Goal: Information Seeking & Learning: Check status

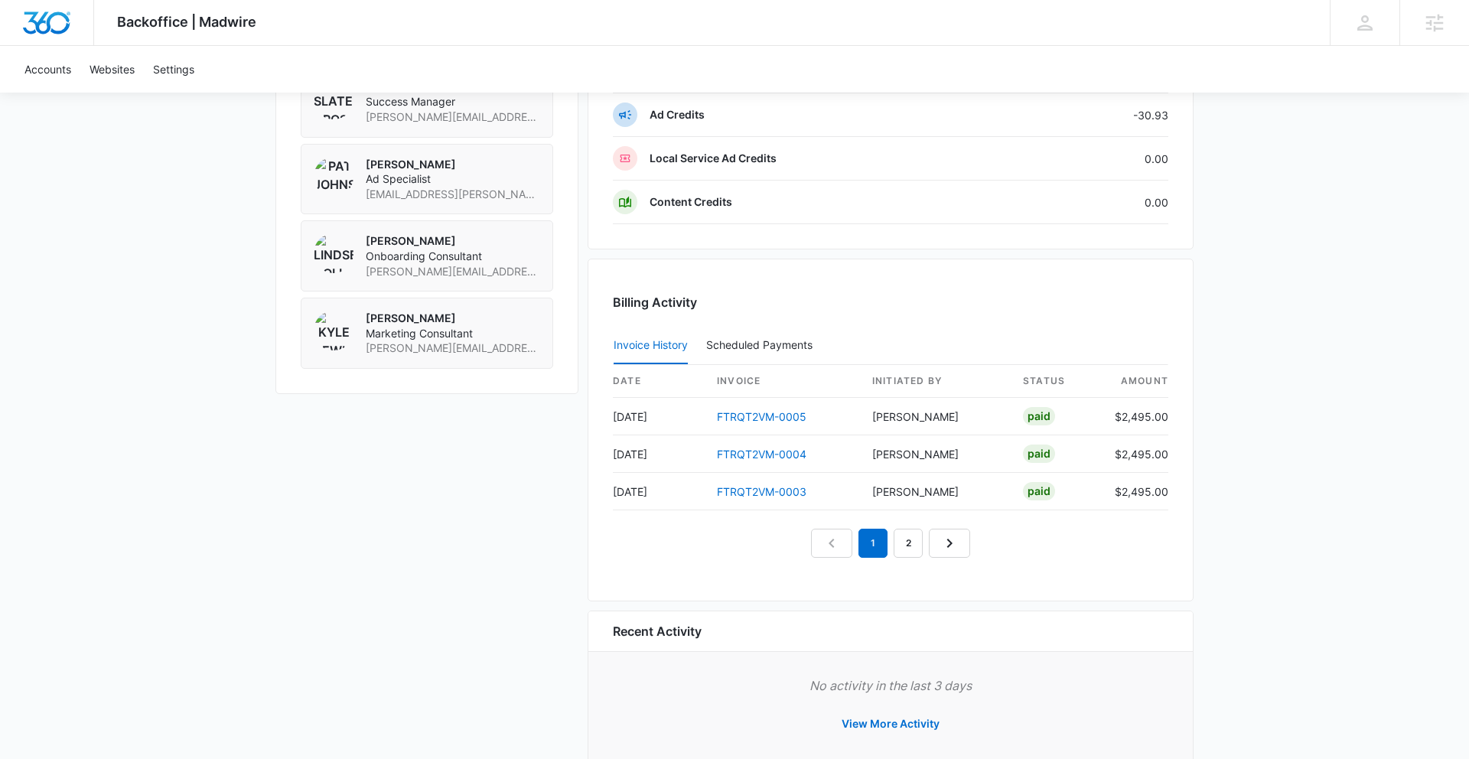
scroll to position [1265, 0]
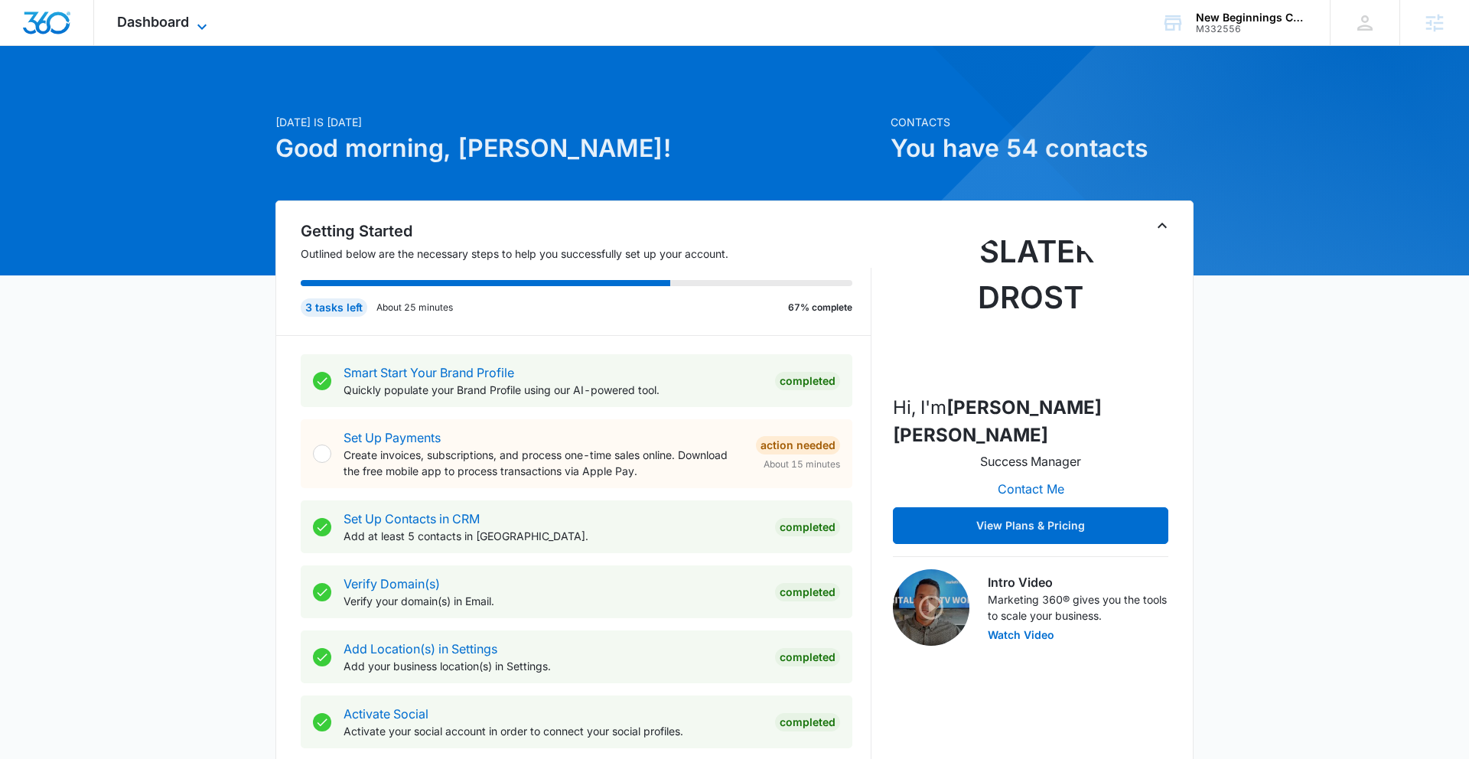
click at [156, 21] on span "Dashboard" at bounding box center [153, 22] width 72 height 16
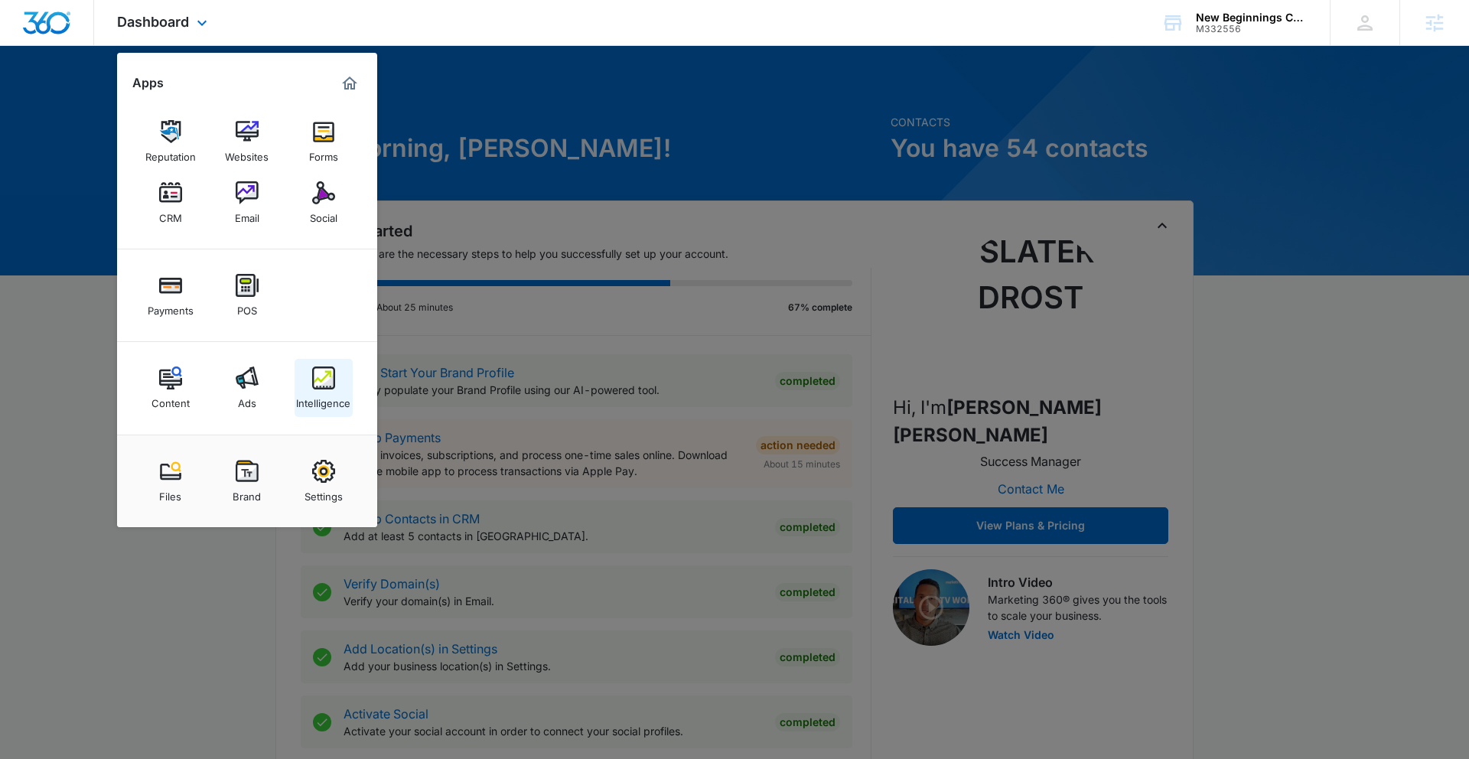
click at [305, 382] on link "Intelligence" at bounding box center [323, 388] width 58 height 58
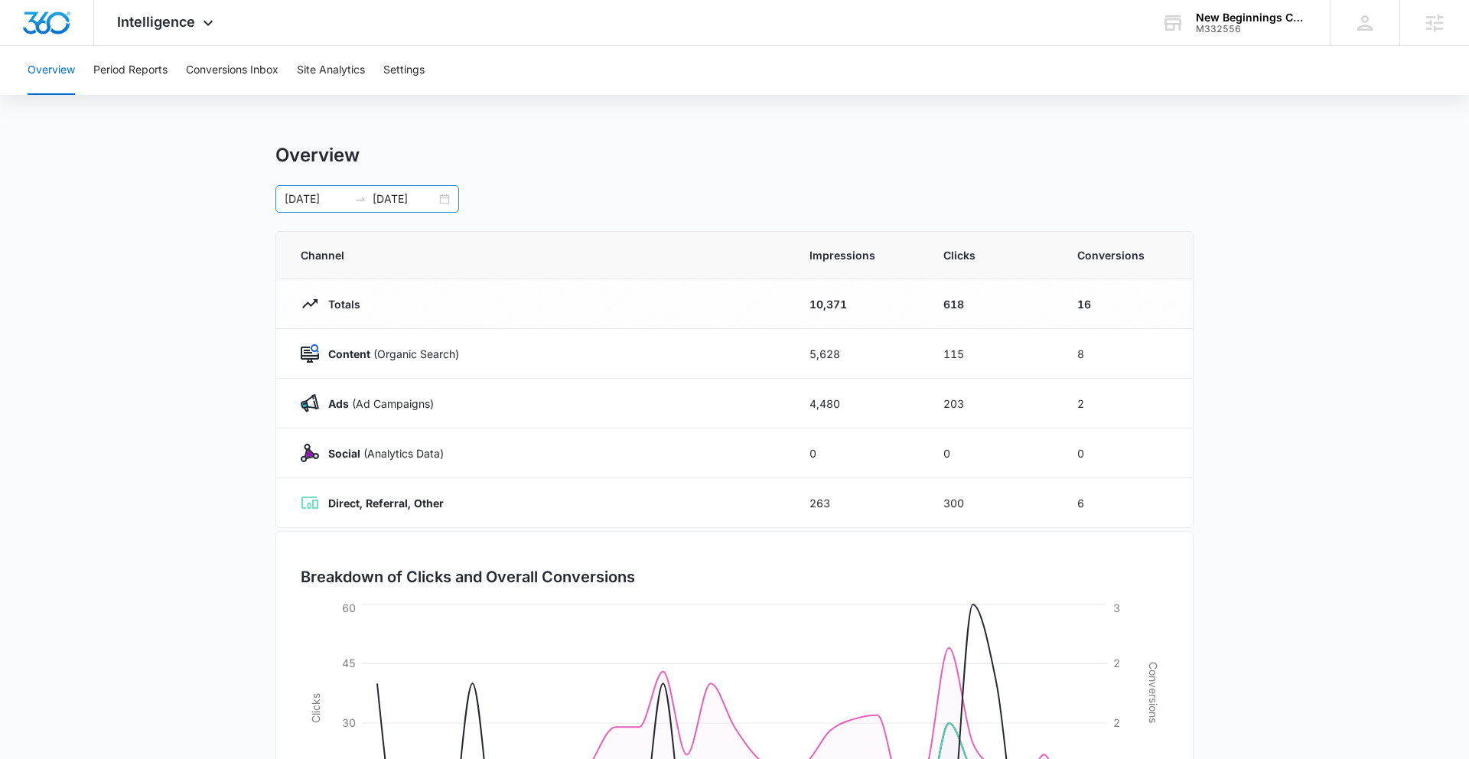
click at [446, 196] on div "09/12/2025 10/12/2025" at bounding box center [367, 199] width 184 height 28
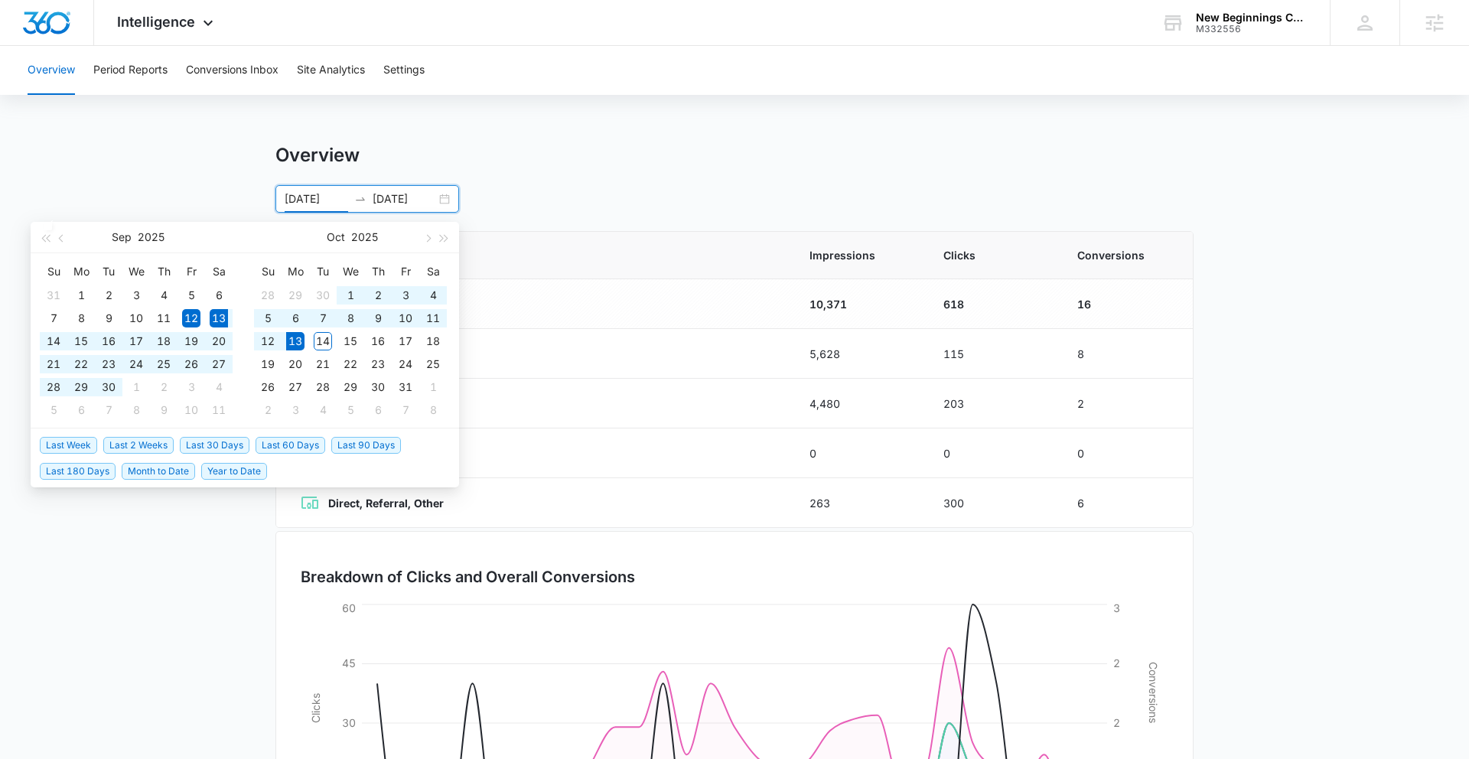
click at [202, 446] on span "Last 30 Days" at bounding box center [215, 445] width 70 height 17
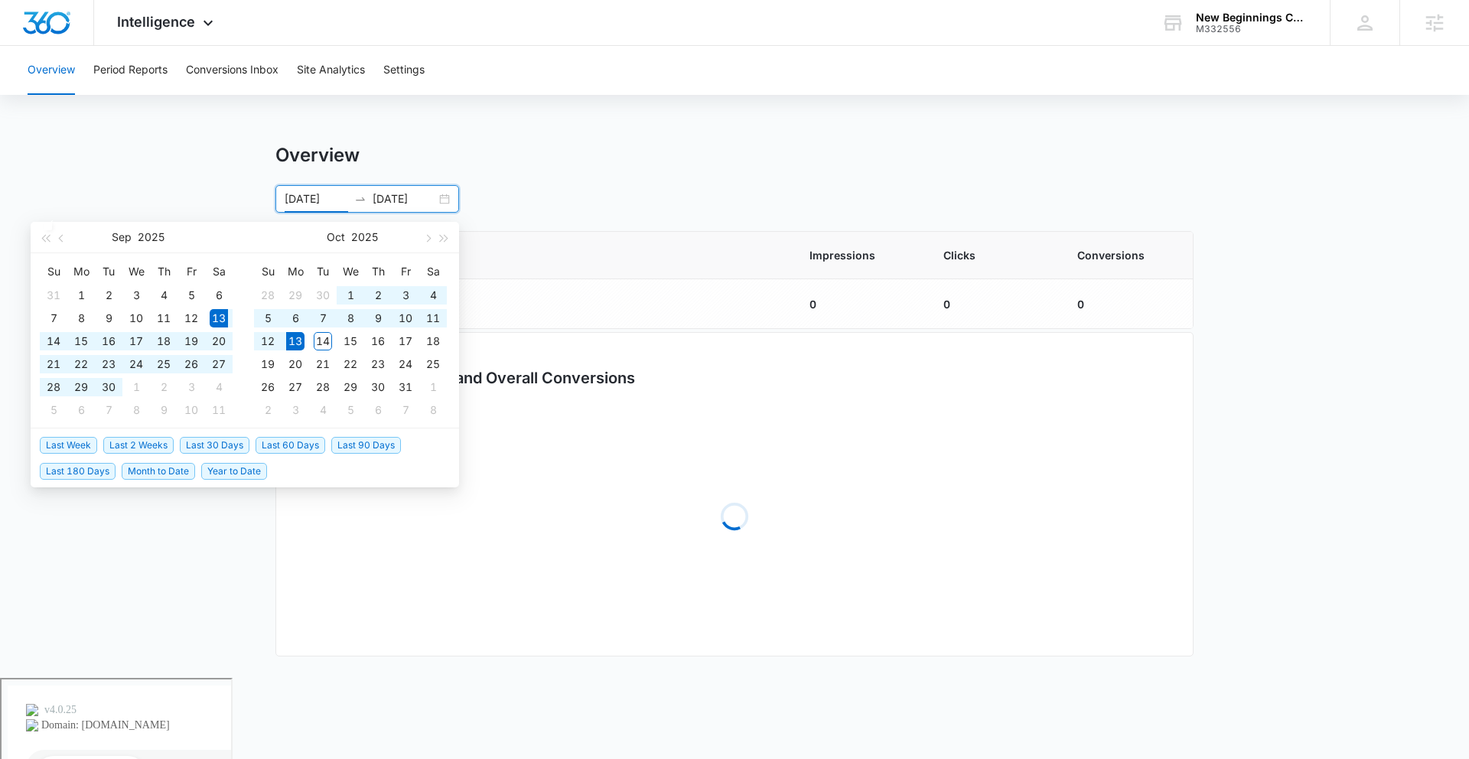
type input "09/13/2025"
type input "10/13/2025"
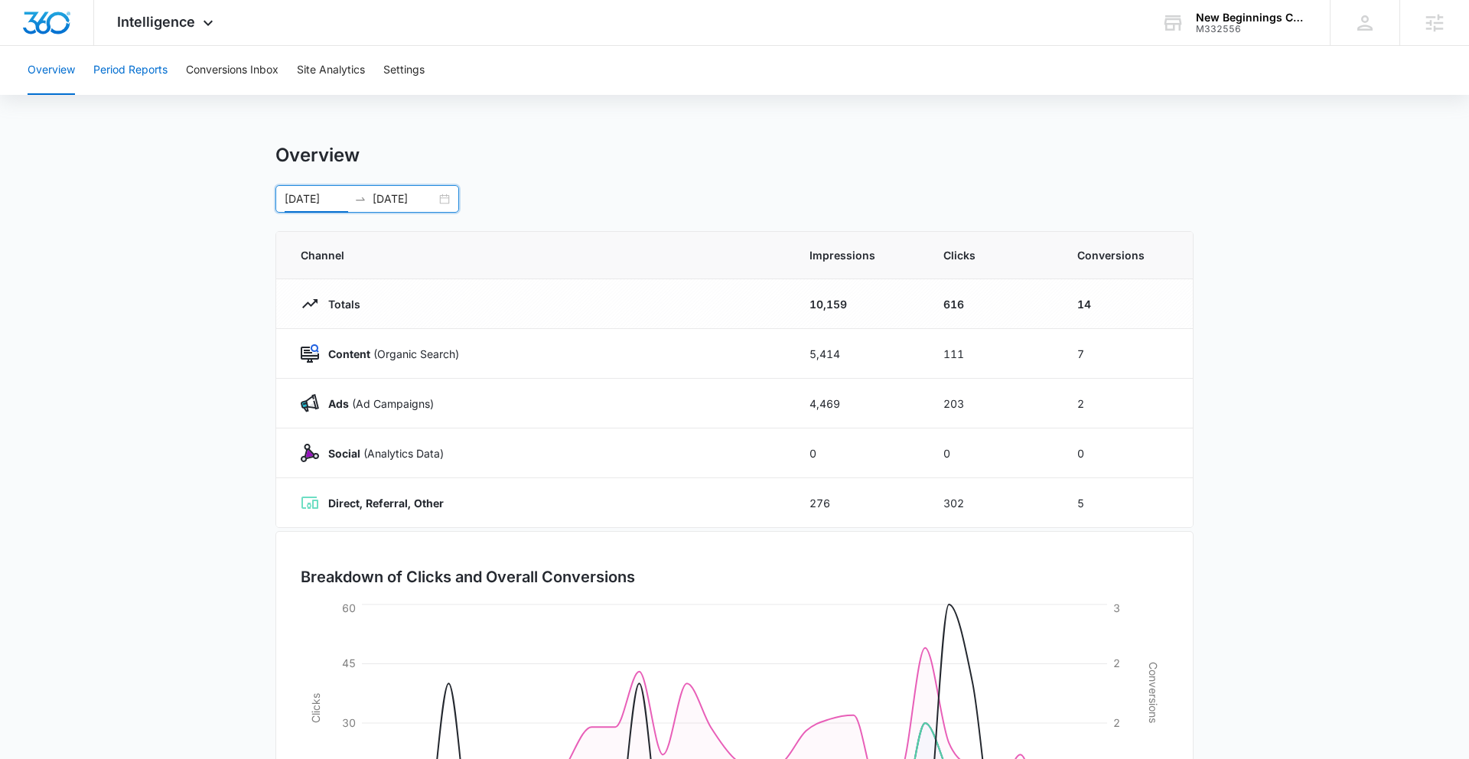
click at [136, 79] on button "Period Reports" at bounding box center [130, 70] width 74 height 49
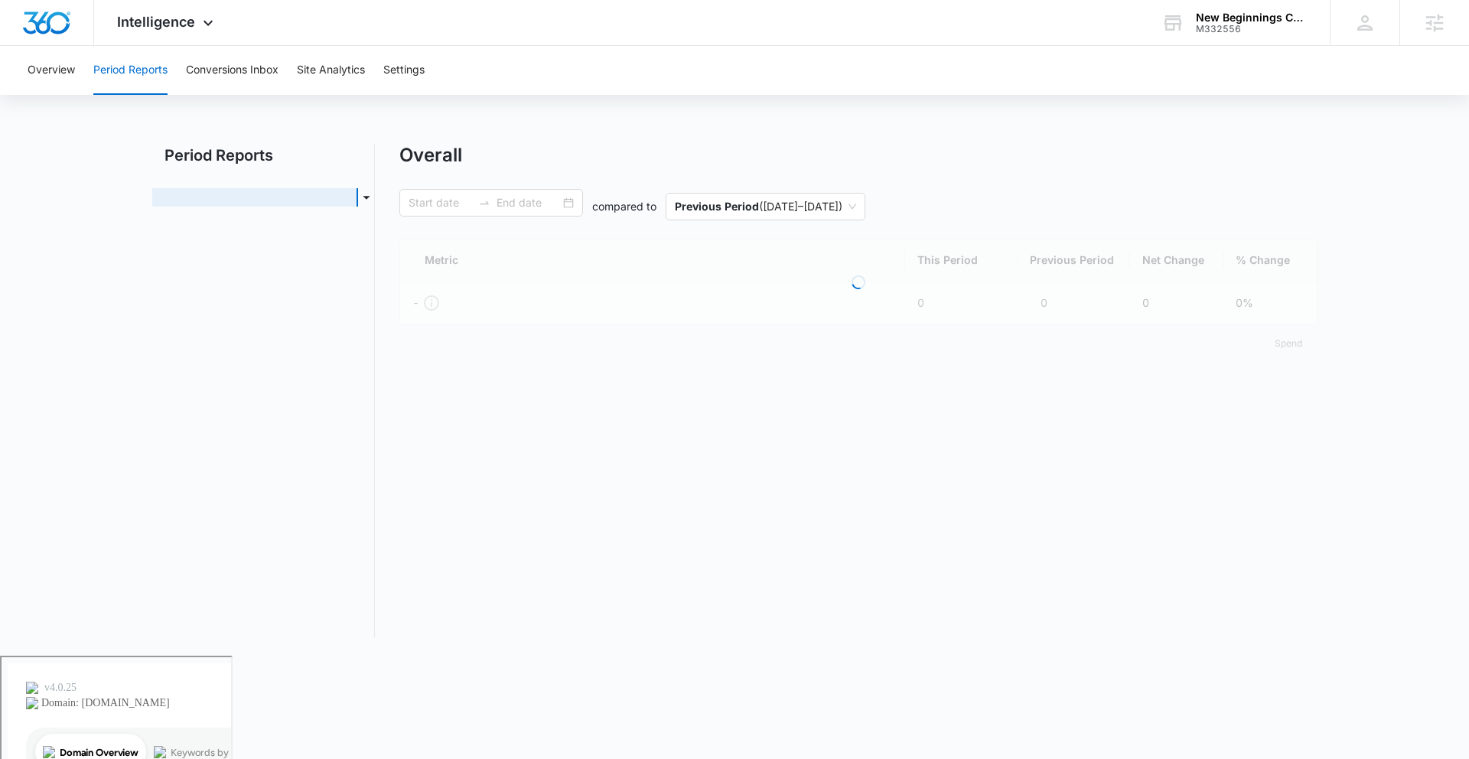
type input "09/13/2025"
type input "10/13/2025"
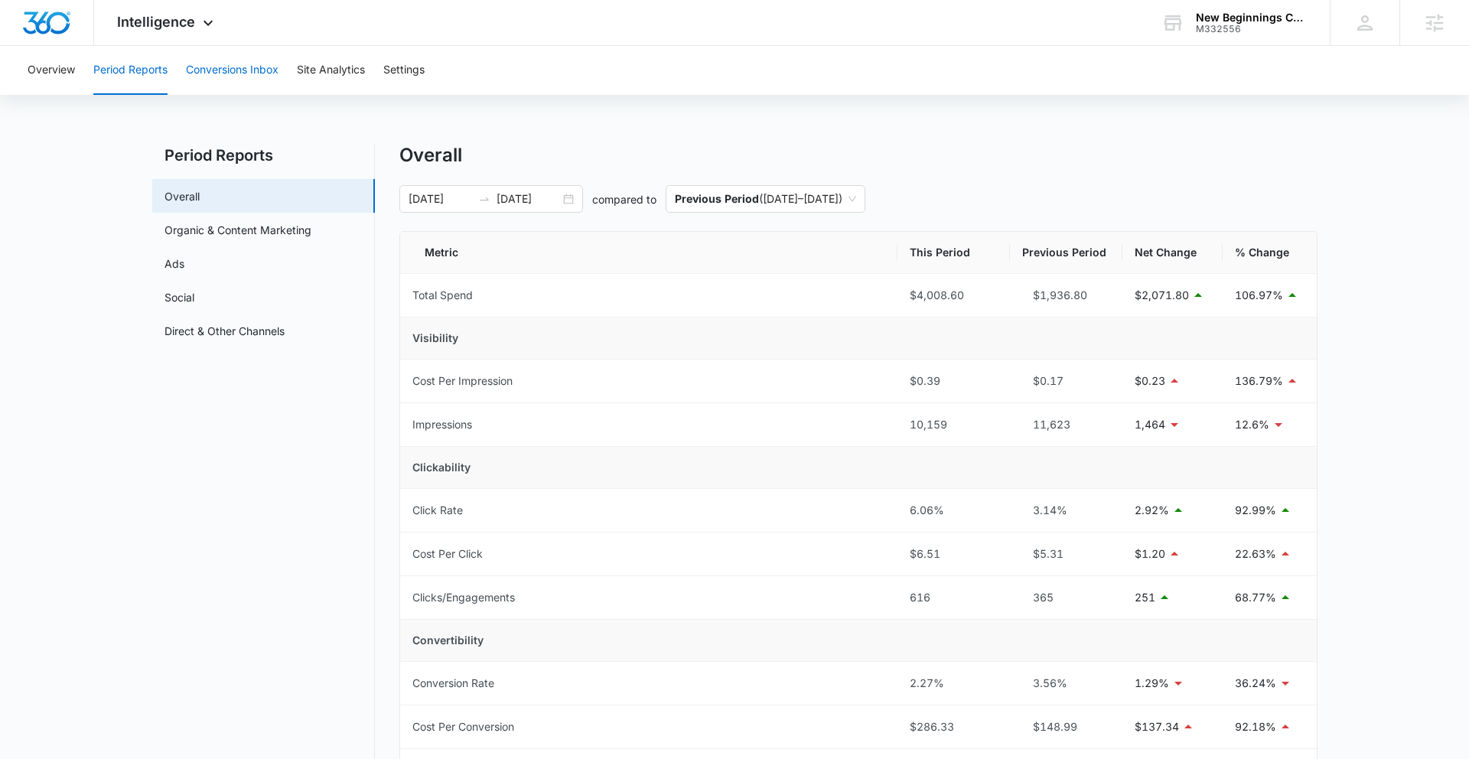
click at [252, 58] on button "Conversions Inbox" at bounding box center [232, 70] width 93 height 49
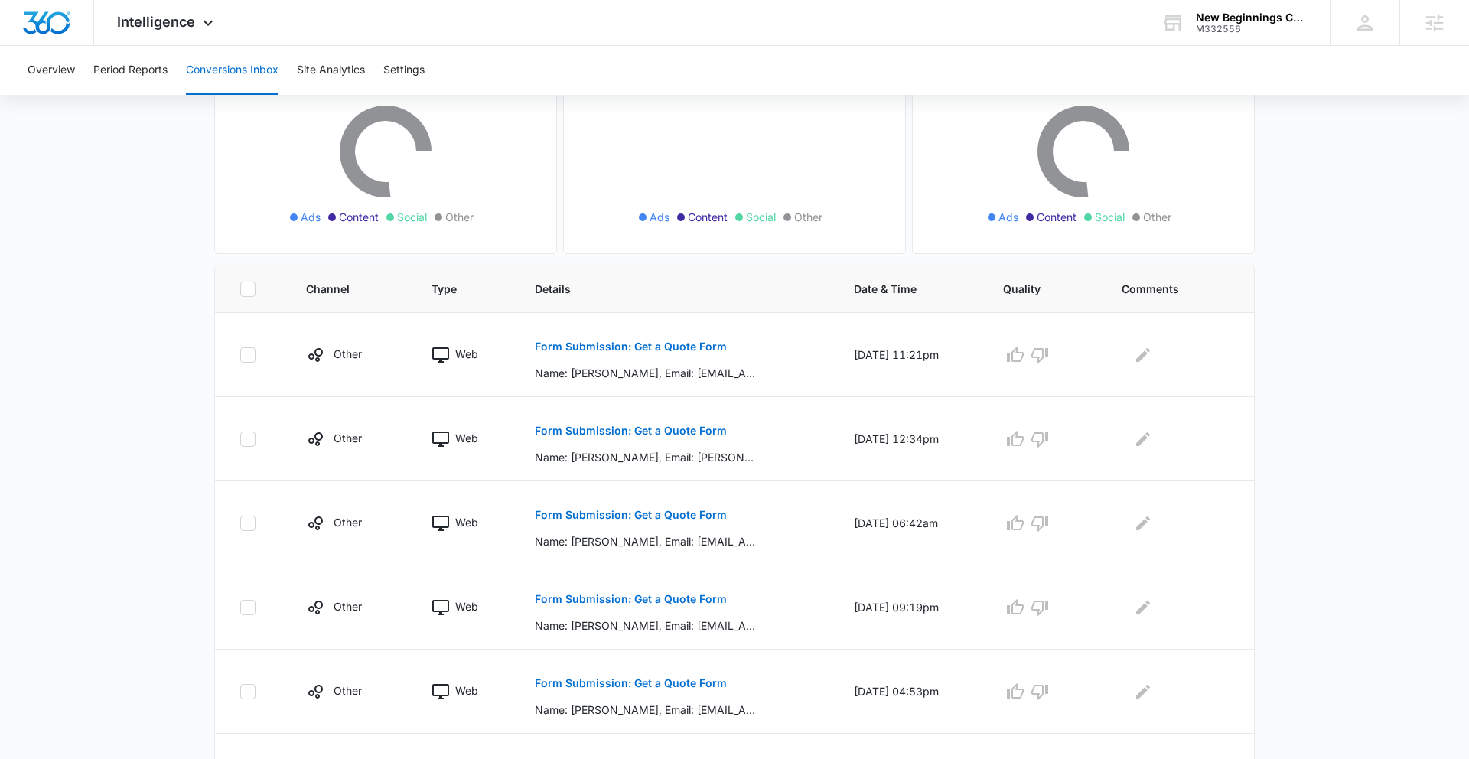
scroll to position [174, 0]
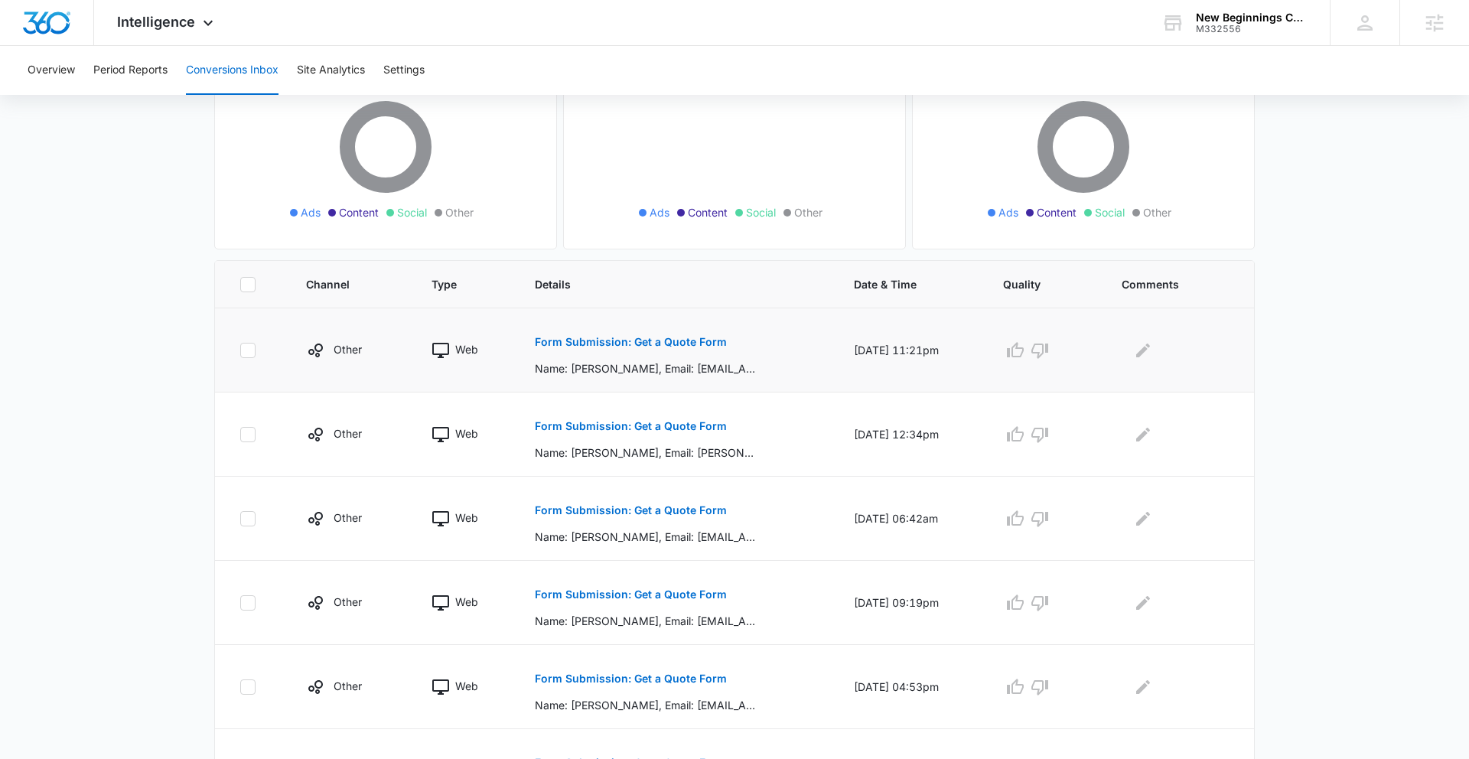
click at [610, 347] on button "Form Submission: Get a Quote Form" at bounding box center [631, 342] width 192 height 37
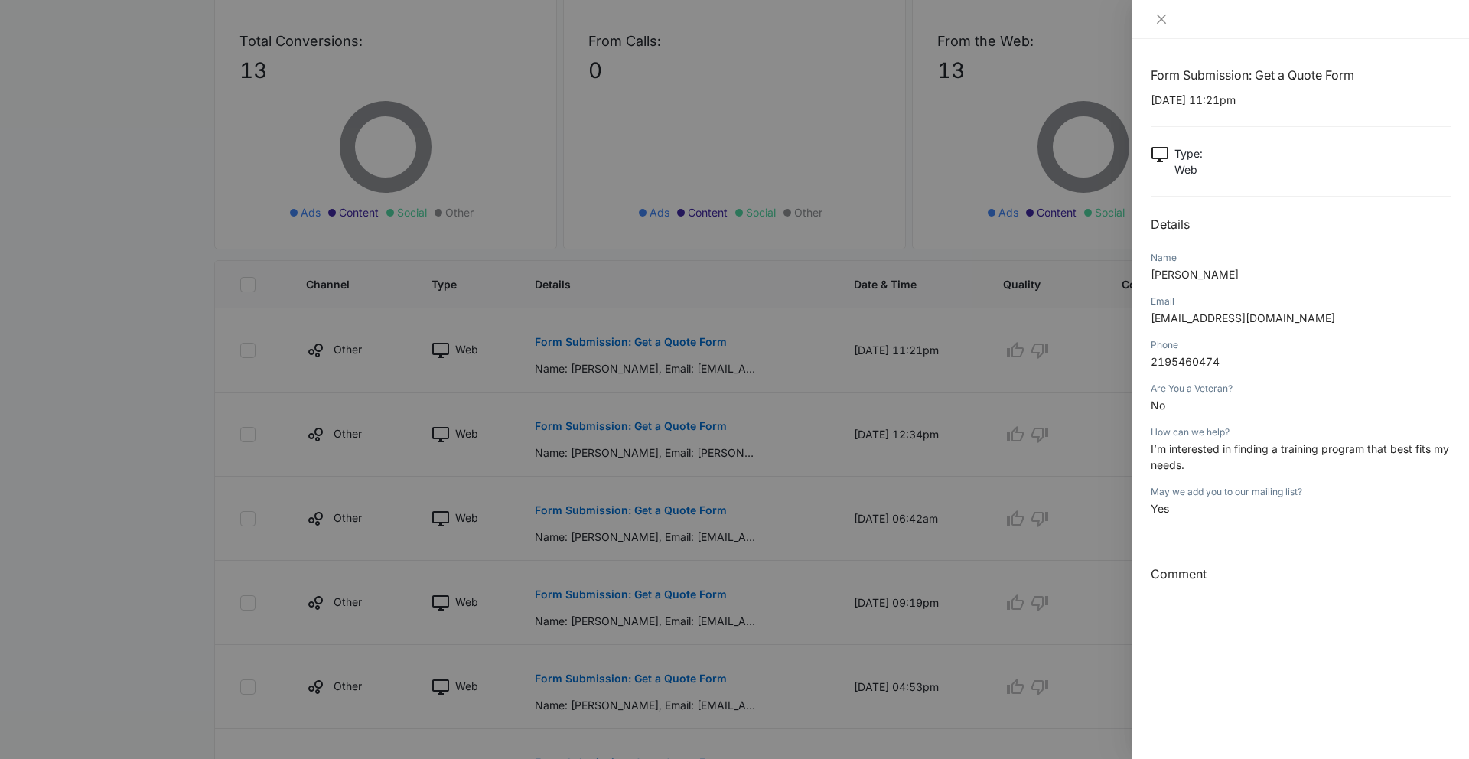
click at [608, 383] on div at bounding box center [734, 379] width 1469 height 759
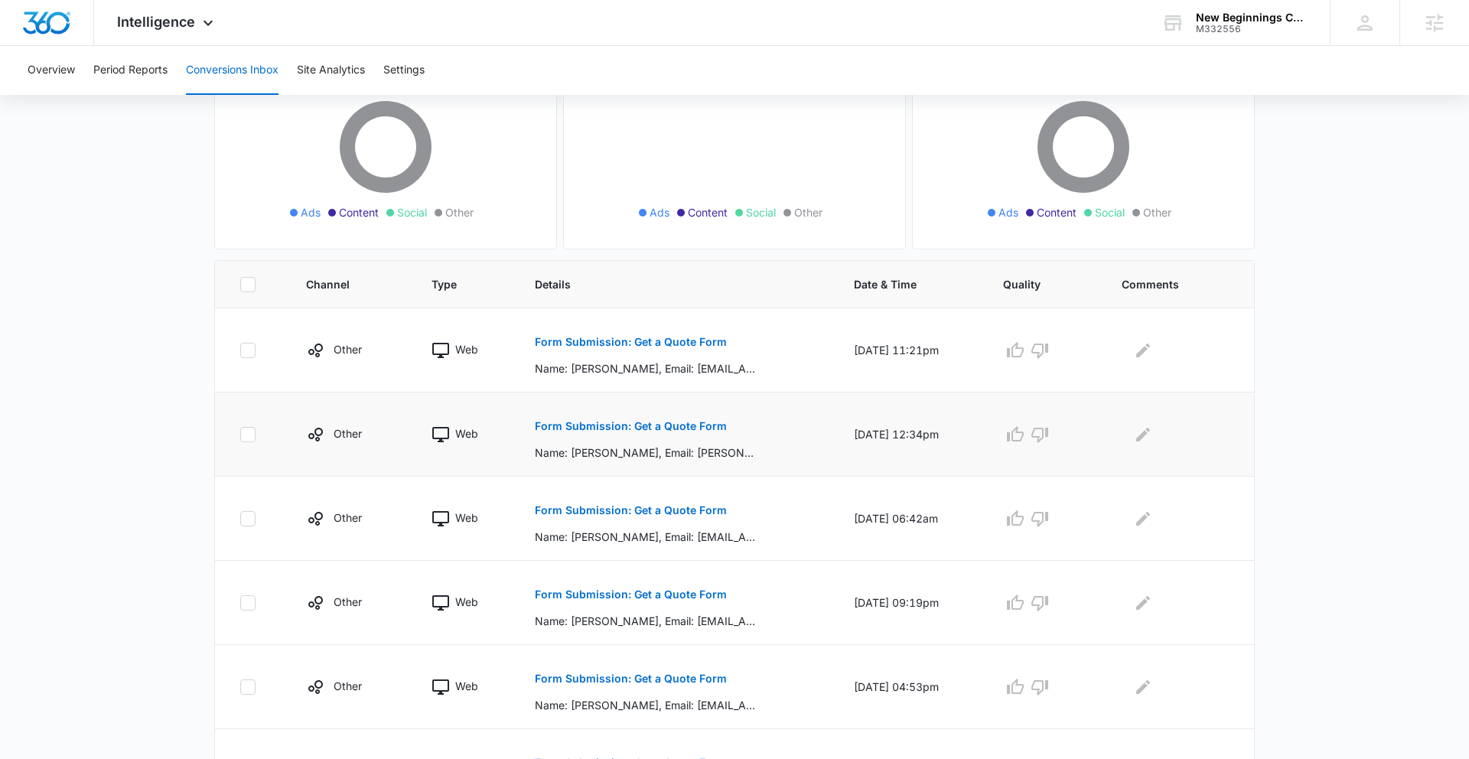
click at [608, 432] on button "Form Submission: Get a Quote Form" at bounding box center [631, 426] width 192 height 37
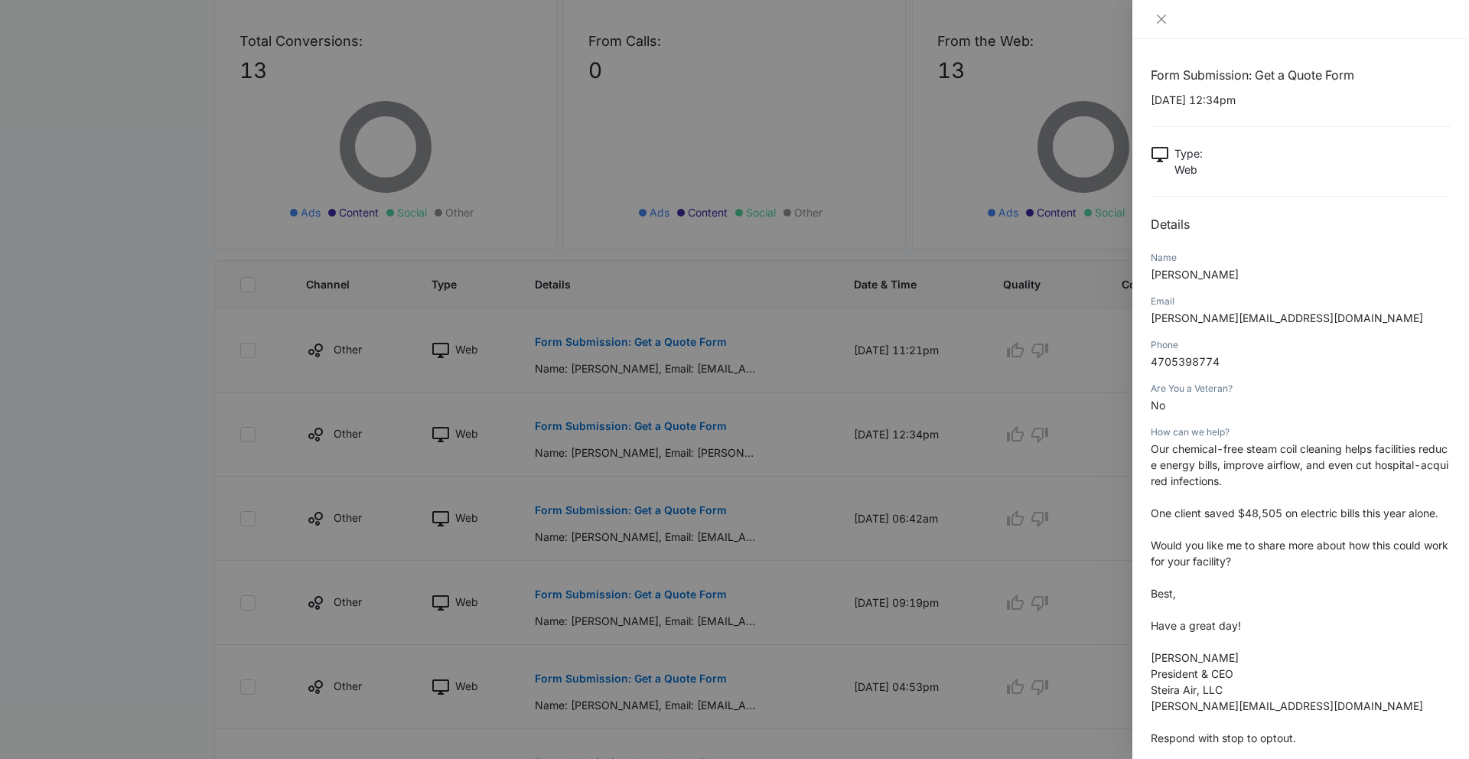
click at [643, 495] on div at bounding box center [734, 379] width 1469 height 759
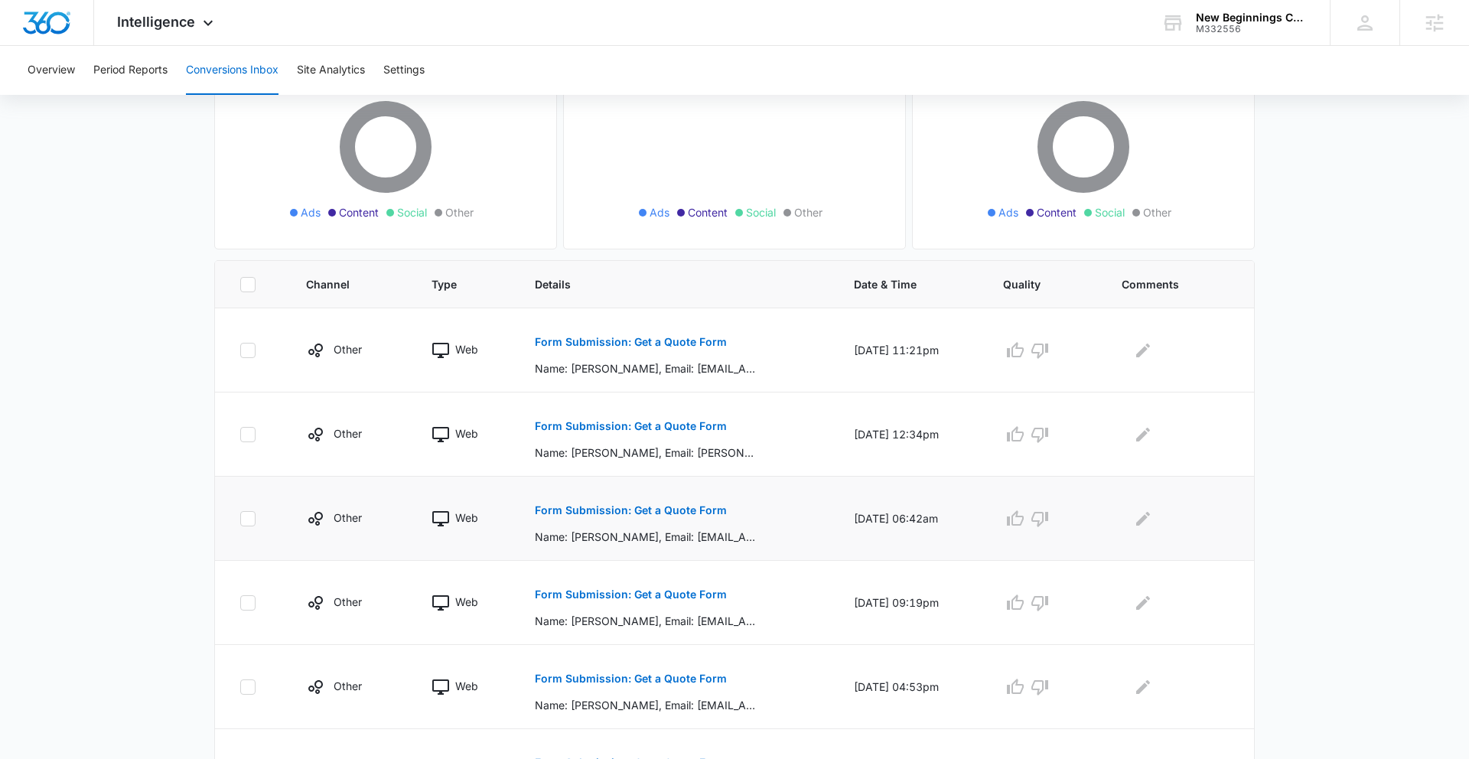
click at [645, 510] on p "Form Submission: Get a Quote Form" at bounding box center [631, 510] width 192 height 11
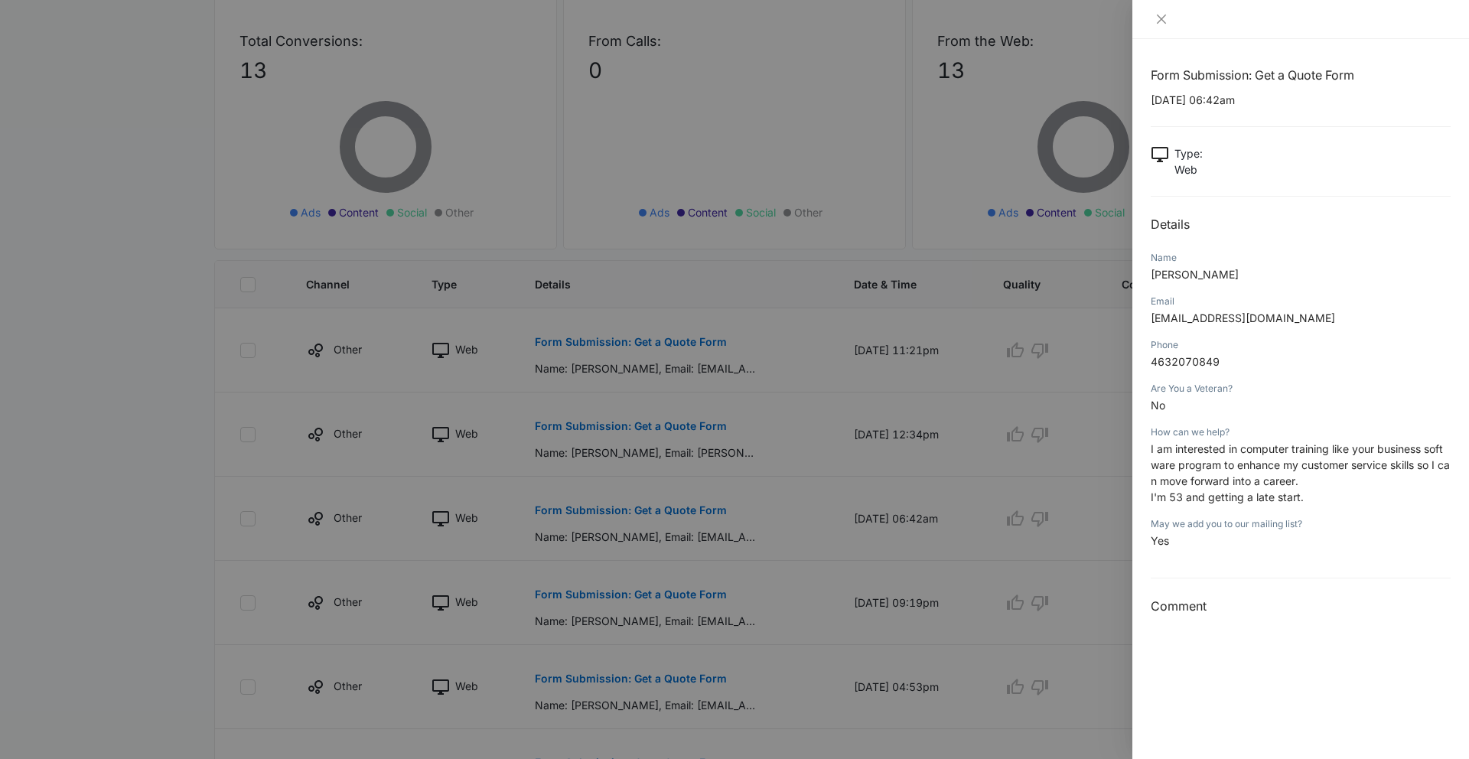
click at [604, 549] on div at bounding box center [734, 379] width 1469 height 759
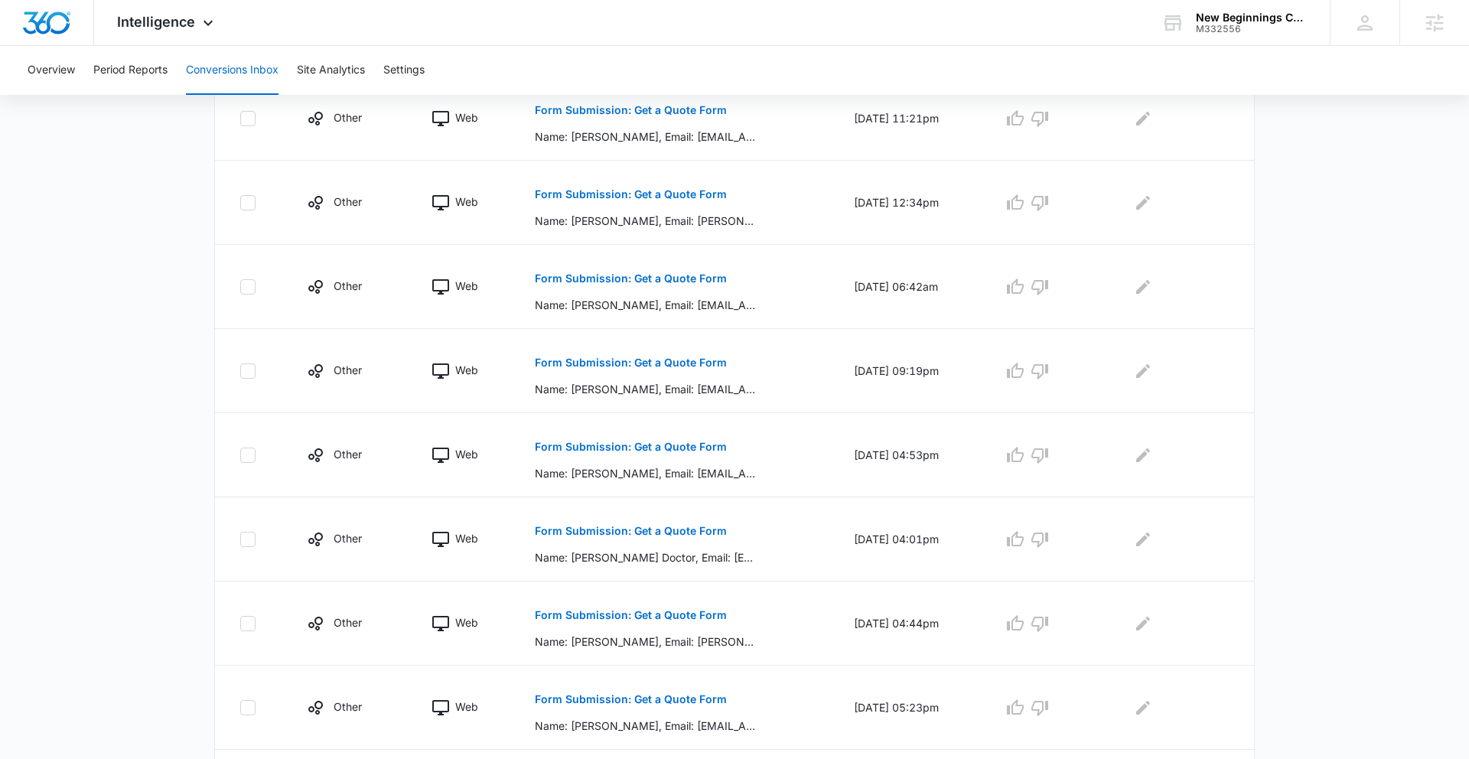
scroll to position [612, 0]
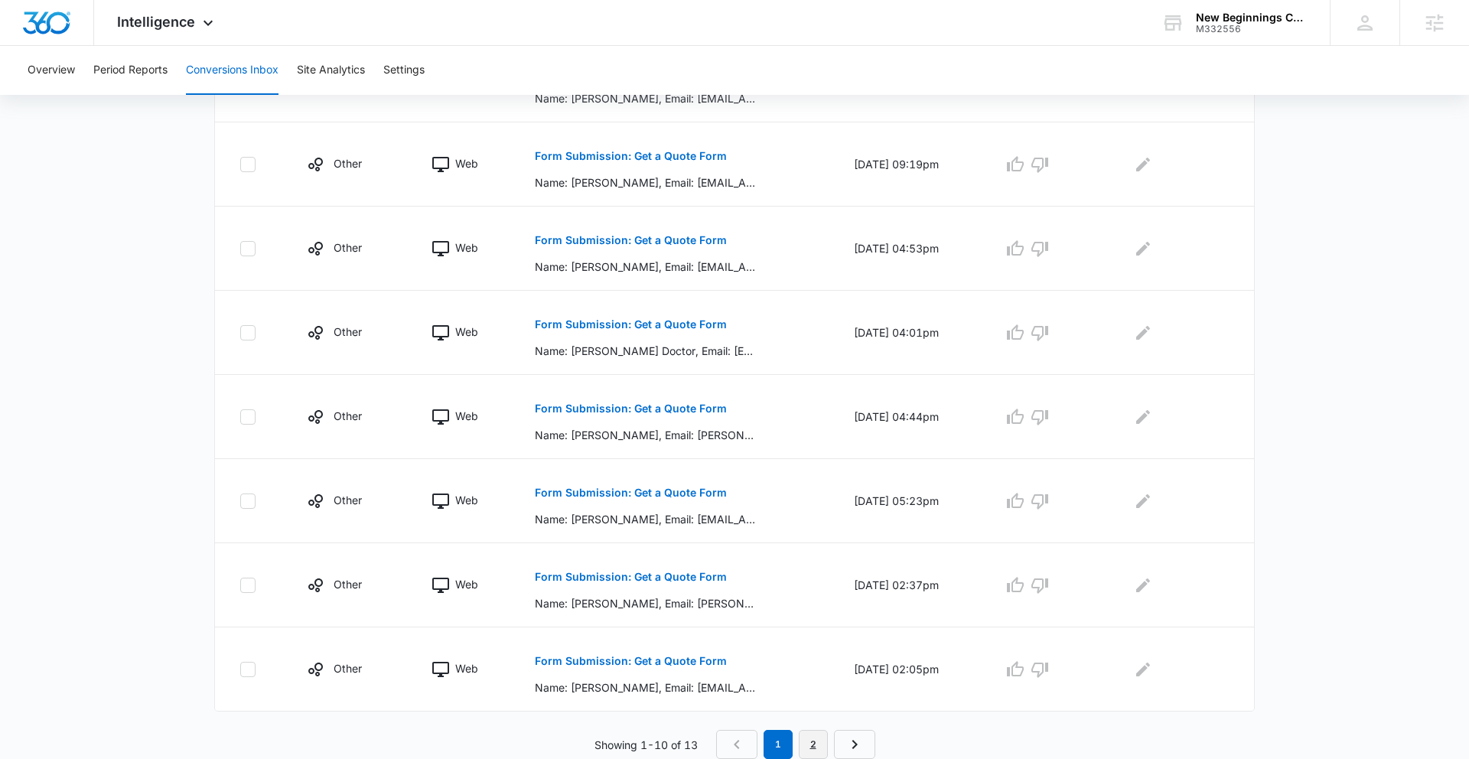
click at [812, 744] on link "2" at bounding box center [813, 744] width 29 height 29
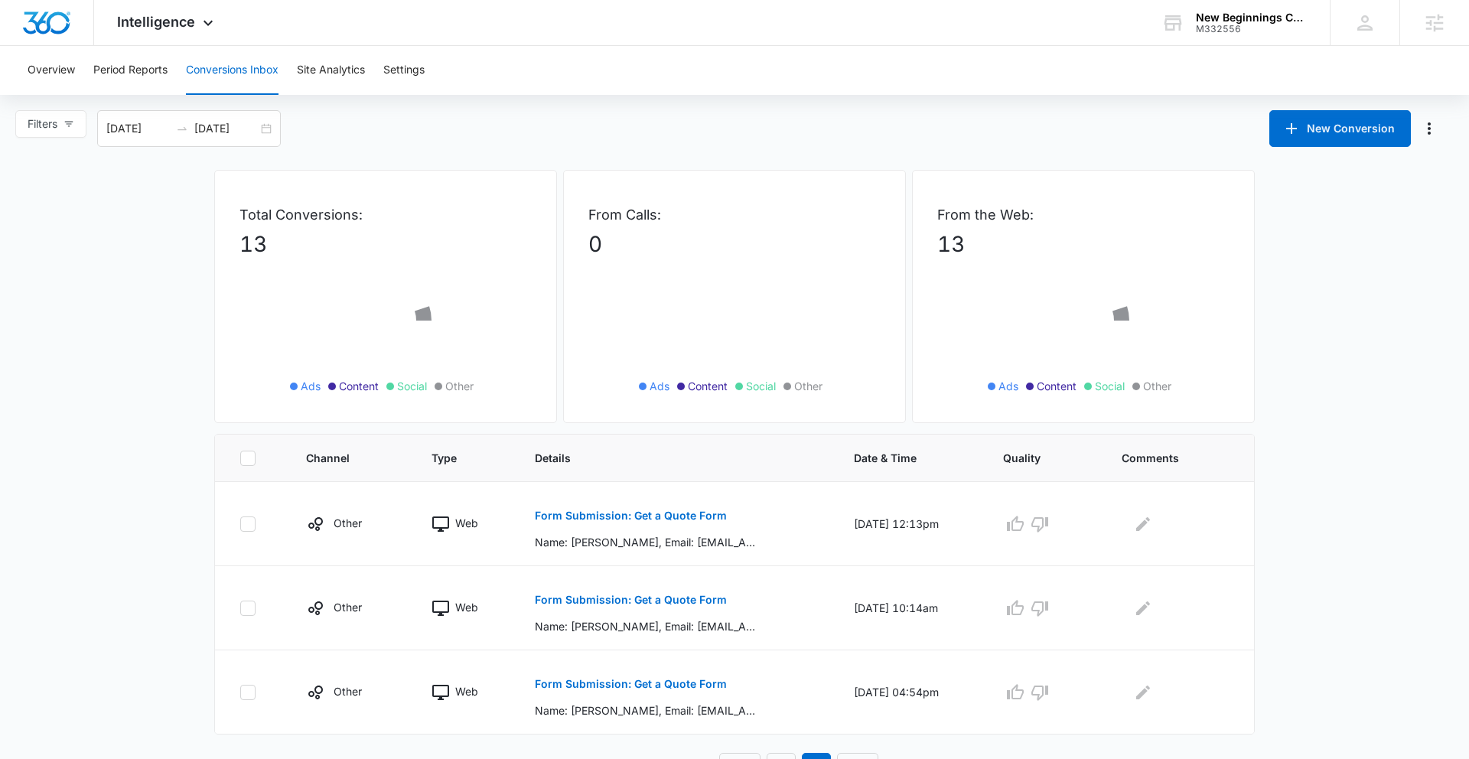
scroll to position [23, 0]
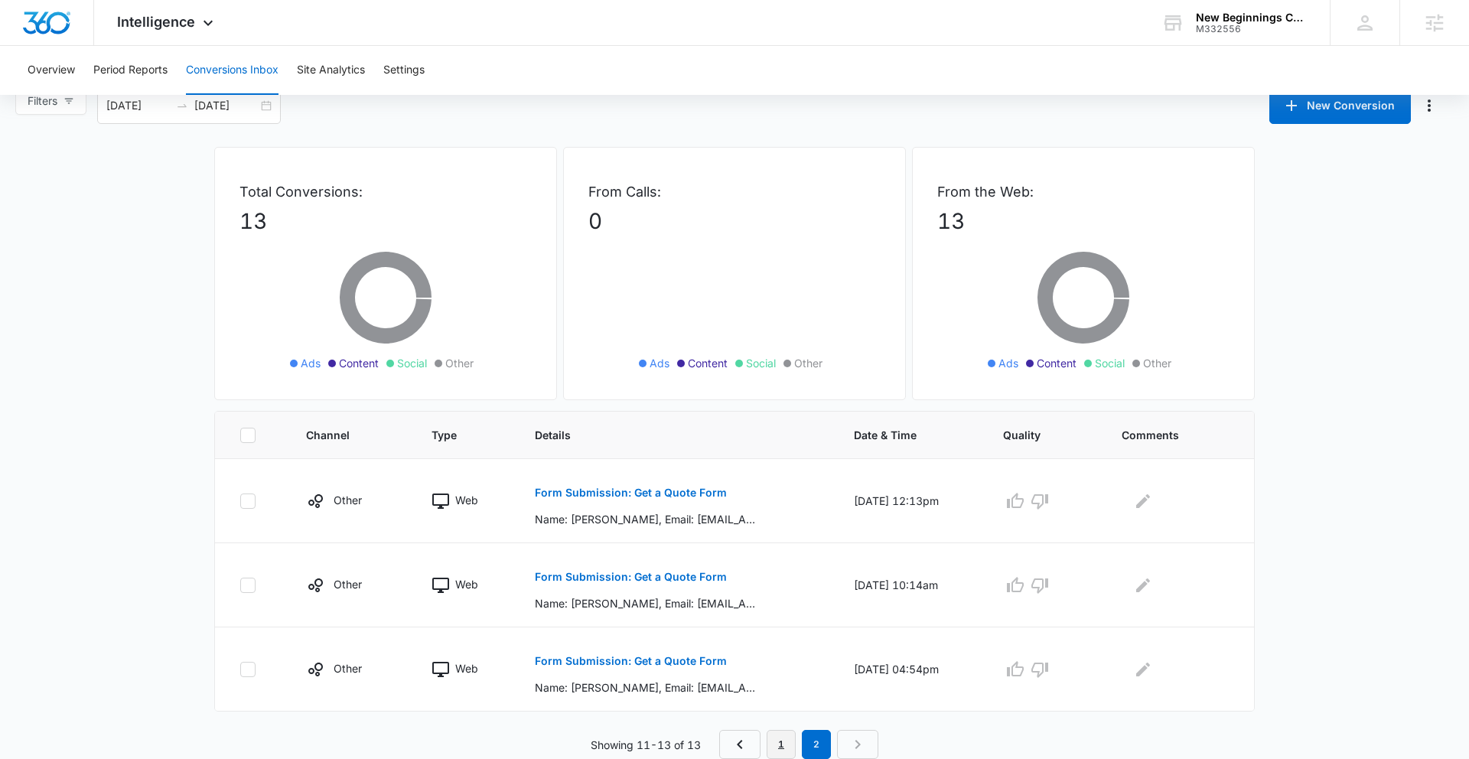
click at [773, 750] on link "1" at bounding box center [780, 744] width 29 height 29
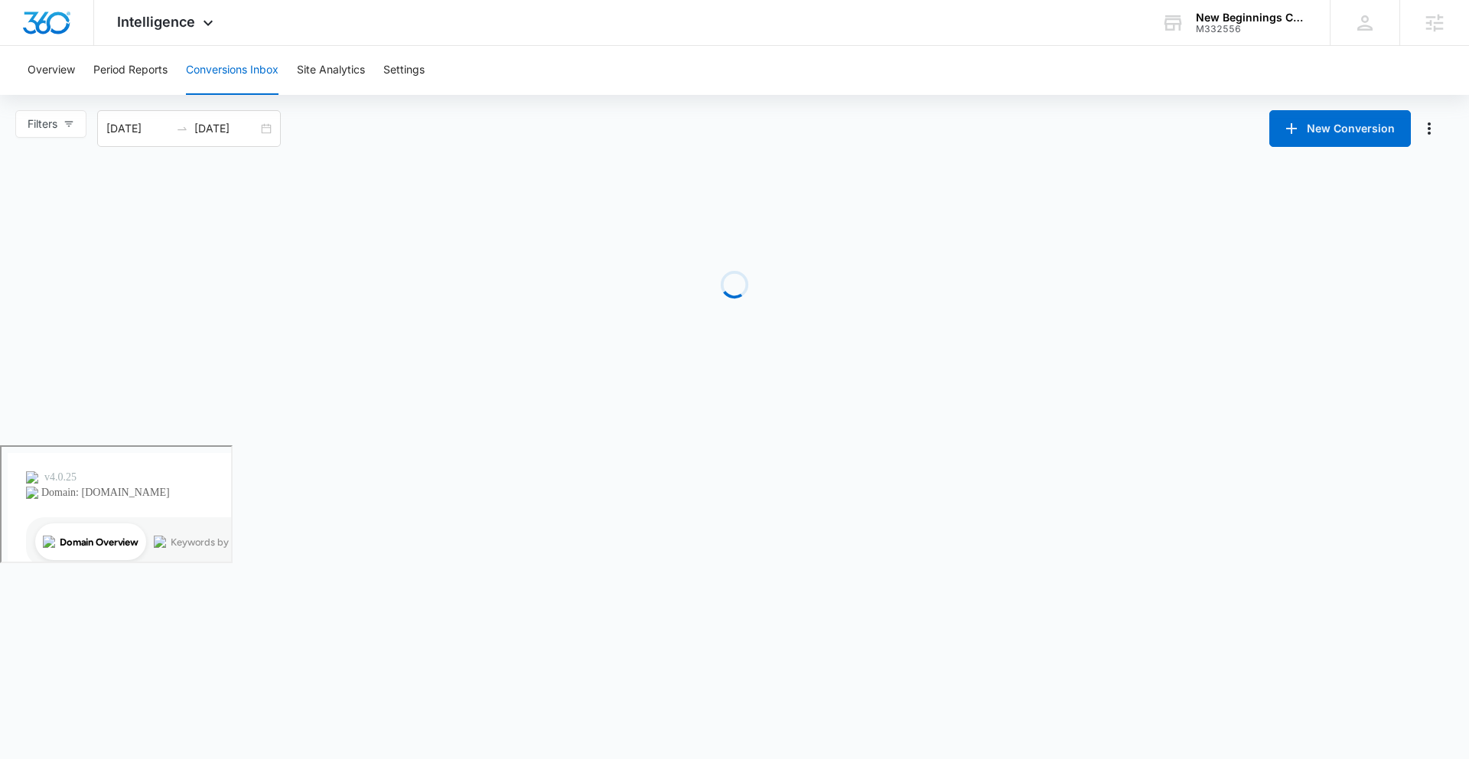
scroll to position [0, 0]
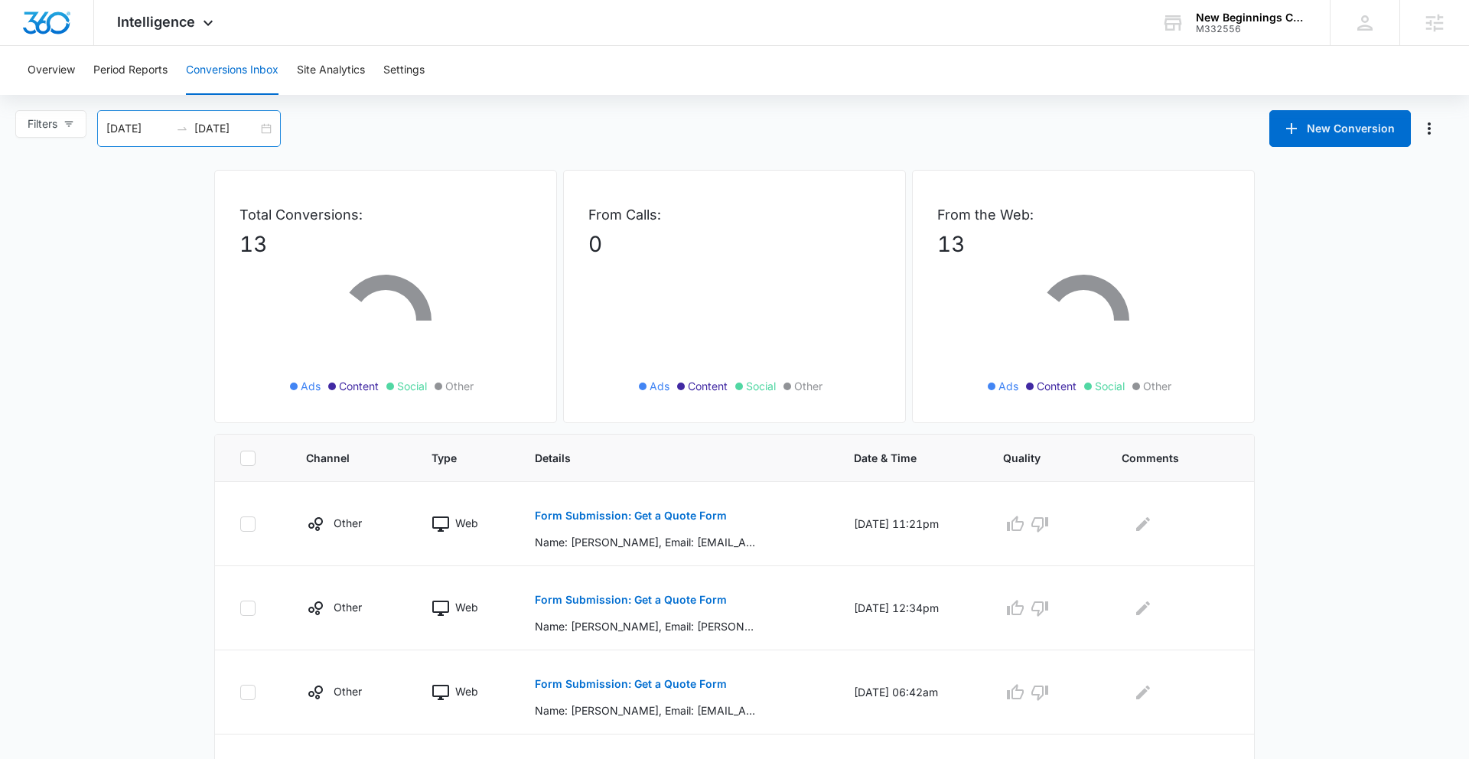
click at [262, 129] on div "09/14/2025 10/14/2025" at bounding box center [189, 128] width 184 height 37
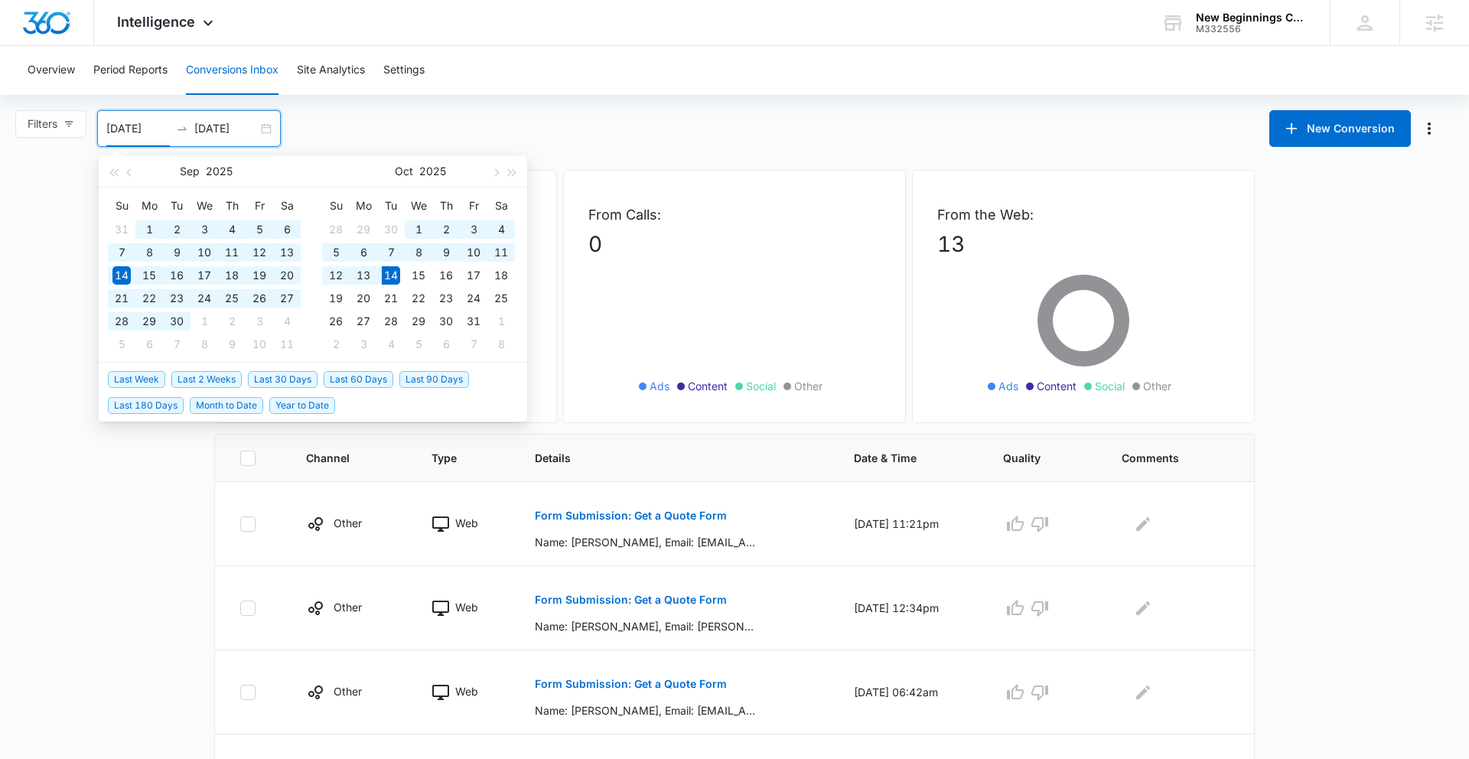
click at [413, 381] on span "Last 90 Days" at bounding box center [434, 379] width 70 height 17
type input "07/16/2025"
